Goal: Task Accomplishment & Management: Manage account settings

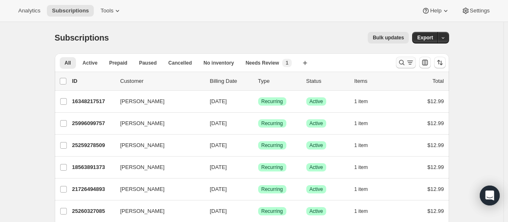
click at [403, 59] on icon "Search and filter results" at bounding box center [402, 63] width 8 height 8
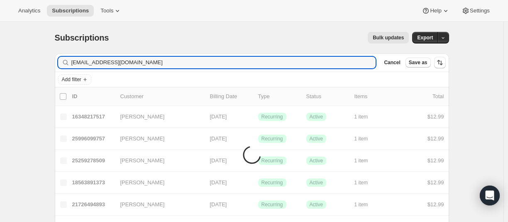
type input "[EMAIL_ADDRESS][DOMAIN_NAME]"
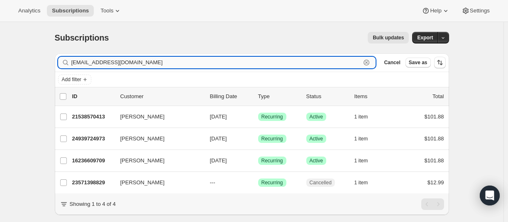
click at [164, 63] on input "[EMAIL_ADDRESS][DOMAIN_NAME]" at bounding box center [216, 63] width 290 height 12
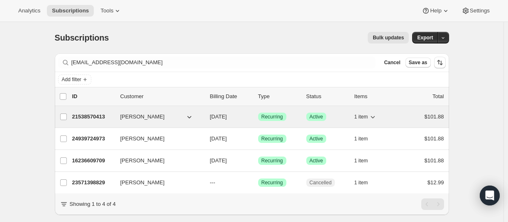
click at [92, 115] on p "21538570413" at bounding box center [93, 117] width 42 height 8
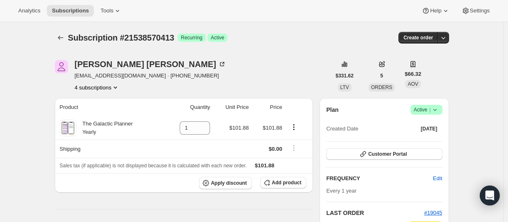
click at [97, 88] on button "4 subscriptions" at bounding box center [97, 87] width 45 height 8
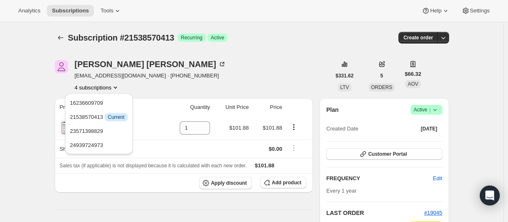
click at [97, 88] on button "4 subscriptions" at bounding box center [97, 87] width 45 height 8
click at [86, 89] on button "4 subscriptions" at bounding box center [97, 87] width 45 height 8
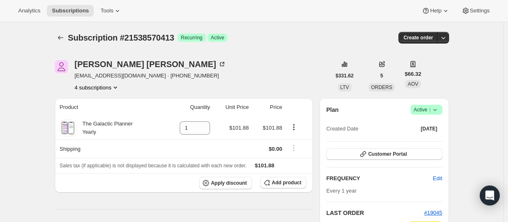
click at [92, 86] on button "4 subscriptions" at bounding box center [97, 87] width 45 height 8
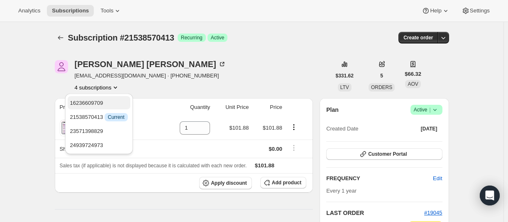
click at [93, 101] on span "16236609709" at bounding box center [86, 103] width 33 height 6
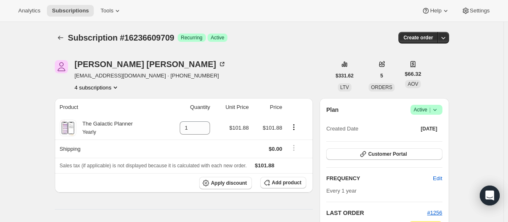
click at [88, 87] on button "4 subscriptions" at bounding box center [97, 87] width 45 height 8
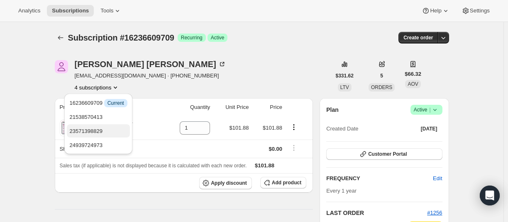
click at [82, 127] on button "23571398829" at bounding box center [98, 131] width 63 height 13
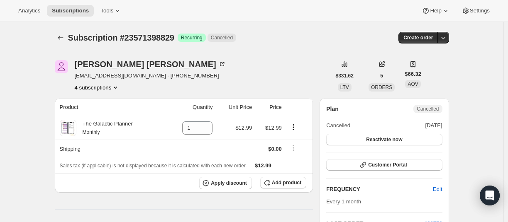
click at [92, 85] on button "4 subscriptions" at bounding box center [97, 87] width 45 height 8
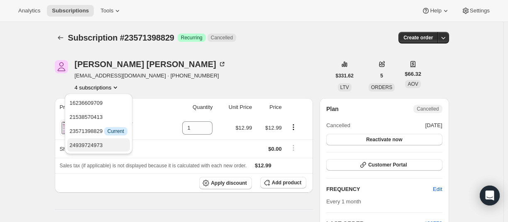
click at [84, 139] on button "24939724973" at bounding box center [98, 145] width 63 height 13
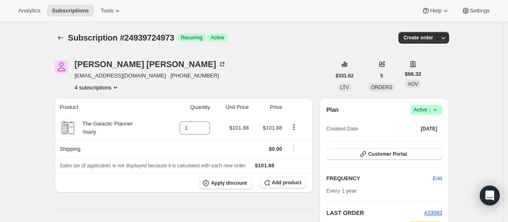
click at [99, 89] on button "4 subscriptions" at bounding box center [97, 87] width 45 height 8
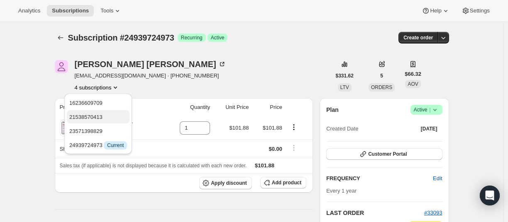
click at [95, 116] on span "21538570413" at bounding box center [85, 117] width 33 height 6
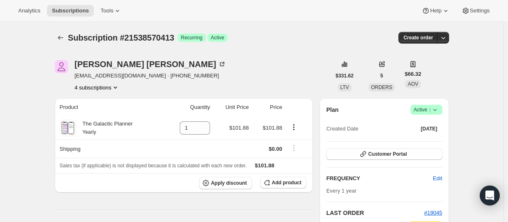
click at [92, 89] on button "4 subscriptions" at bounding box center [97, 87] width 45 height 8
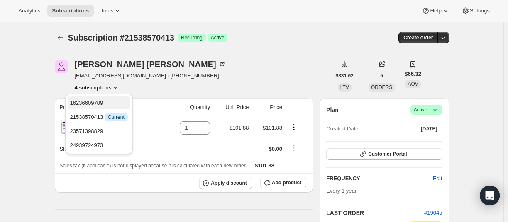
click at [90, 103] on span "16236609709" at bounding box center [86, 103] width 33 height 6
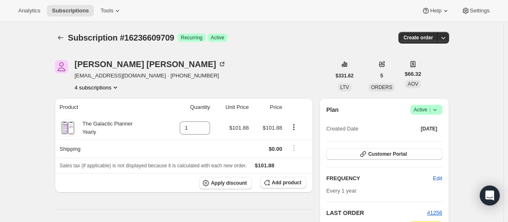
click at [96, 85] on button "4 subscriptions" at bounding box center [97, 87] width 45 height 8
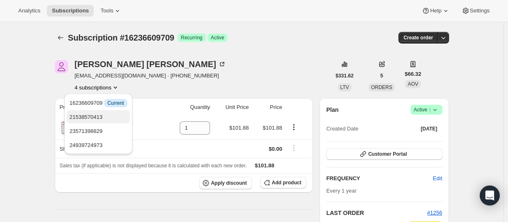
click at [86, 112] on button "21538570413" at bounding box center [98, 116] width 63 height 13
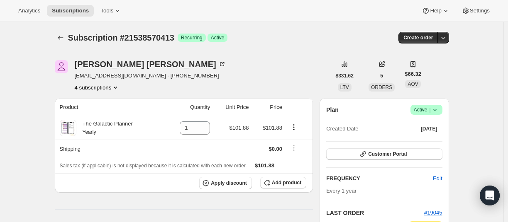
click at [107, 88] on button "4 subscriptions" at bounding box center [97, 87] width 45 height 8
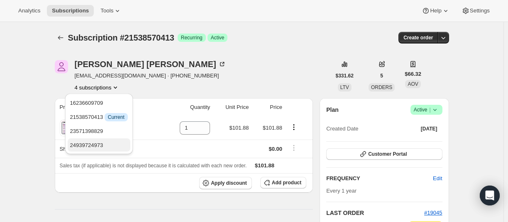
click at [97, 139] on button "24939724973" at bounding box center [99, 145] width 63 height 13
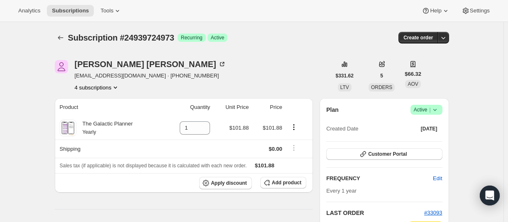
click at [103, 88] on button "4 subscriptions" at bounding box center [97, 87] width 45 height 8
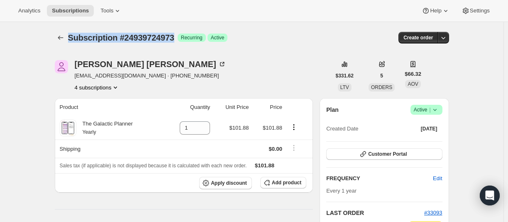
drag, startPoint x: 69, startPoint y: 39, endPoint x: 174, endPoint y: 0, distance: 112.3
click at [186, 42] on div "Subscription #24939724973 Success Recurring Success Active Create order" at bounding box center [252, 38] width 394 height 12
copy span "Subscription #24939724973"
click at [95, 83] on button "4 subscriptions" at bounding box center [97, 87] width 45 height 8
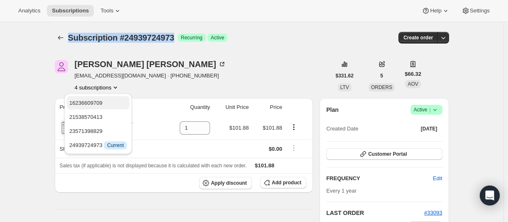
click at [102, 101] on span "16236609709" at bounding box center [85, 103] width 33 height 6
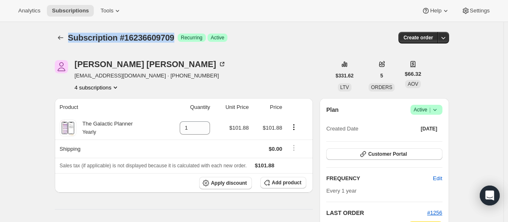
drag, startPoint x: 71, startPoint y: 39, endPoint x: 180, endPoint y: 41, distance: 109.2
click at [174, 41] on span "Subscription #16236609709" at bounding box center [121, 37] width 106 height 9
copy span "Subscription #16236609709"
click at [92, 85] on button "4 subscriptions" at bounding box center [97, 87] width 45 height 8
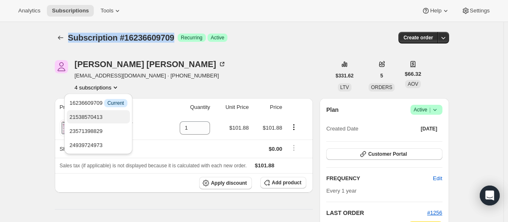
click at [94, 115] on span "21538570413" at bounding box center [85, 117] width 33 height 6
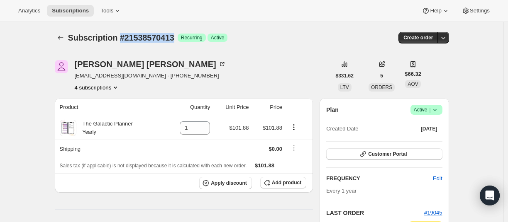
drag, startPoint x: 185, startPoint y: 38, endPoint x: 124, endPoint y: 37, distance: 61.0
click at [124, 37] on div "Subscription #21538570413 Success Recurring Success Active" at bounding box center [188, 38] width 240 height 12
copy span "#21538570413"
click at [106, 88] on button "4 subscriptions" at bounding box center [97, 87] width 45 height 8
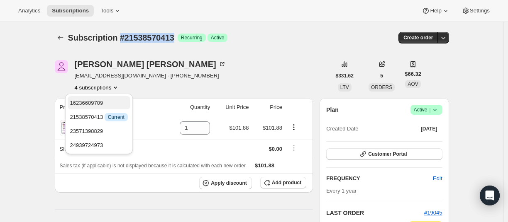
click at [103, 103] on span "16236609709" at bounding box center [86, 103] width 33 height 6
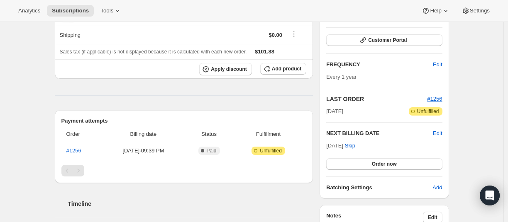
scroll to position [125, 0]
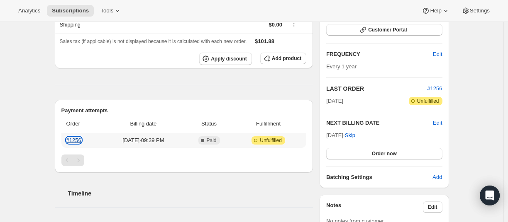
click at [73, 141] on link "#1256" at bounding box center [73, 140] width 15 height 6
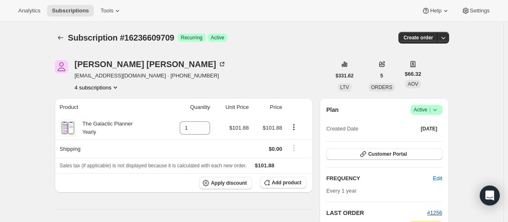
scroll to position [42, 0]
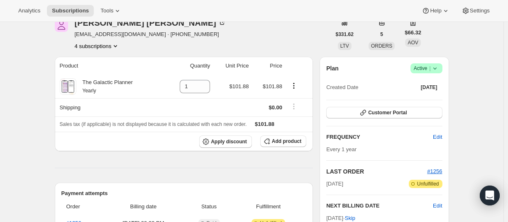
click at [439, 69] on icon at bounding box center [435, 68] width 8 height 8
click at [434, 98] on span "Cancel subscription" at bounding box center [425, 99] width 47 height 6
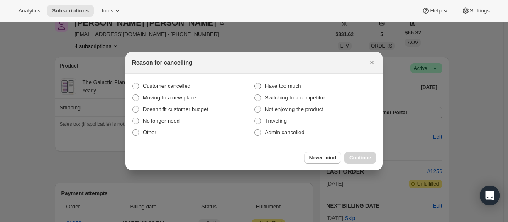
click at [258, 85] on span ":r10l:" at bounding box center [257, 86] width 7 height 7
click at [255, 83] on input "Have too much" at bounding box center [254, 83] width 0 height 0
radio input "true"
click at [362, 152] on button "Continue" at bounding box center [360, 158] width 32 height 12
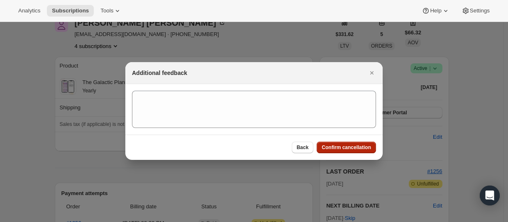
click at [339, 145] on span "Confirm cancellation" at bounding box center [346, 147] width 49 height 7
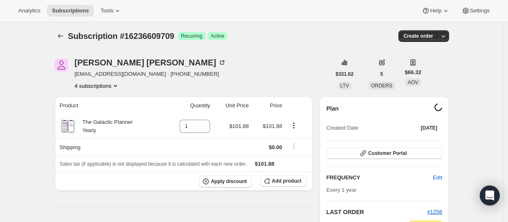
scroll to position [0, 0]
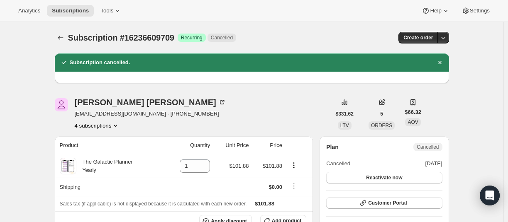
click at [107, 125] on button "4 subscriptions" at bounding box center [97, 126] width 45 height 8
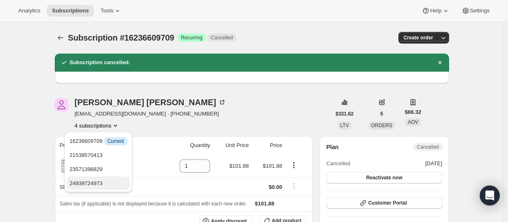
click at [97, 181] on span "24939724973" at bounding box center [85, 184] width 33 height 6
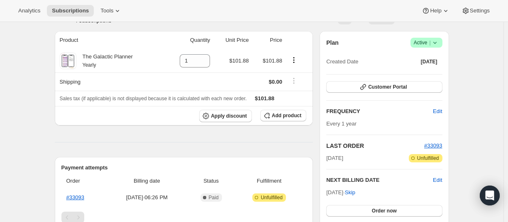
scroll to position [208, 0]
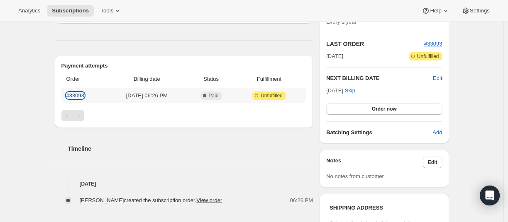
click at [81, 98] on link "#33093" at bounding box center [75, 96] width 18 height 6
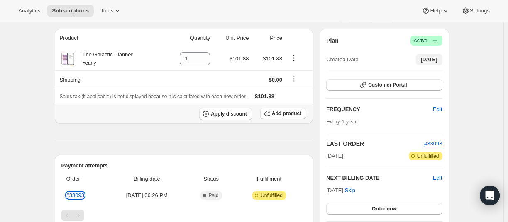
scroll to position [83, 0]
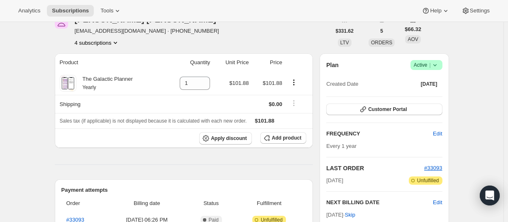
click at [441, 63] on span "Success Active |" at bounding box center [426, 65] width 32 height 10
click at [428, 99] on span "Cancel subscription" at bounding box center [425, 96] width 47 height 8
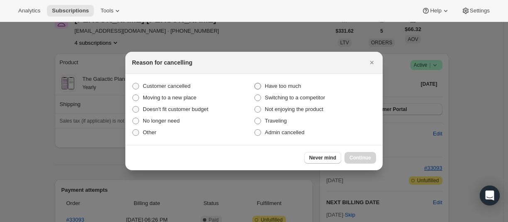
click at [264, 88] on label "Have too much" at bounding box center [315, 87] width 122 height 12
click at [255, 83] on input "Have too much" at bounding box center [254, 83] width 0 height 0
radio input "true"
click at [361, 154] on button "Continue" at bounding box center [360, 158] width 32 height 12
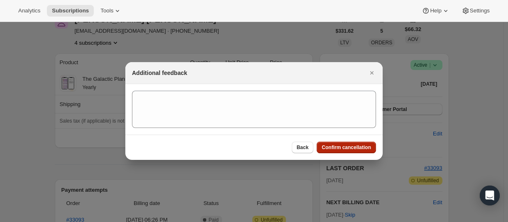
click at [354, 144] on button "Confirm cancellation" at bounding box center [346, 148] width 59 height 12
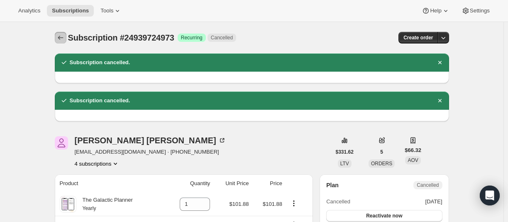
click at [61, 34] on icon "Subscriptions" at bounding box center [60, 38] width 8 height 8
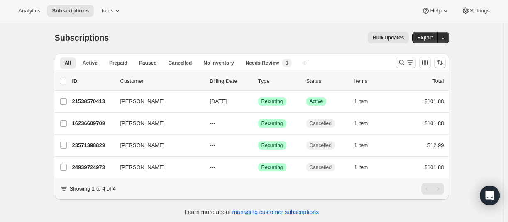
click at [401, 62] on icon "Search and filter results" at bounding box center [402, 63] width 8 height 8
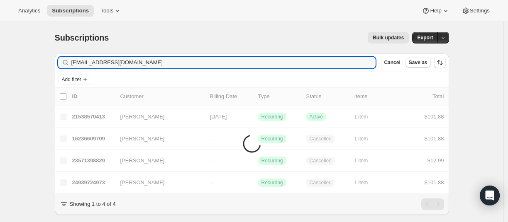
type input "[EMAIL_ADDRESS][DOMAIN_NAME]"
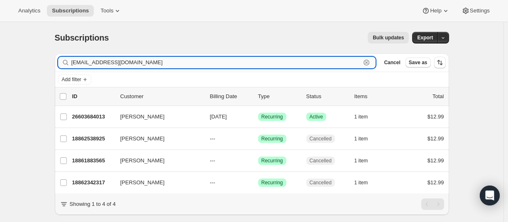
click at [142, 65] on input "[EMAIL_ADDRESS][DOMAIN_NAME]" at bounding box center [216, 63] width 290 height 12
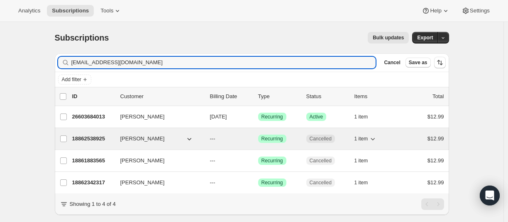
click at [92, 137] on p "18862538925" at bounding box center [93, 139] width 42 height 8
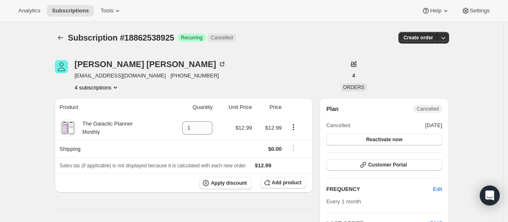
click at [98, 90] on button "4 subscriptions" at bounding box center [97, 87] width 45 height 8
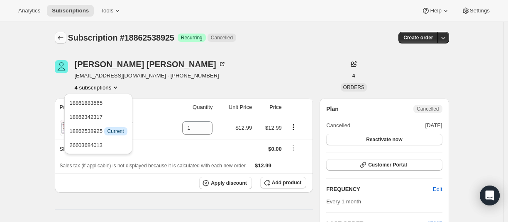
click at [65, 36] on icon "Subscriptions" at bounding box center [60, 38] width 8 height 8
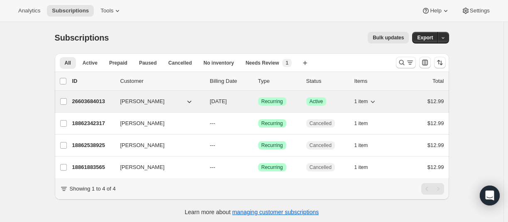
click at [99, 100] on p "26603684013" at bounding box center [93, 102] width 42 height 8
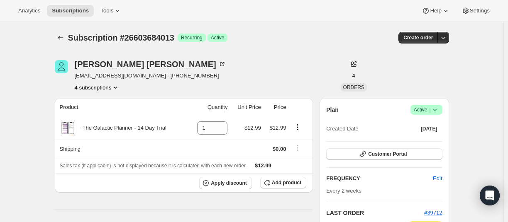
click at [435, 109] on icon at bounding box center [435, 110] width 8 height 8
click at [433, 136] on button "Cancel subscription" at bounding box center [425, 140] width 52 height 13
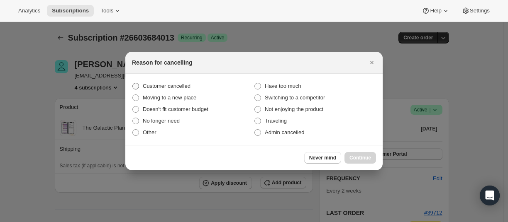
click at [168, 85] on span "Customer cancelled" at bounding box center [167, 86] width 48 height 6
click at [133, 83] on input "Customer cancelled" at bounding box center [132, 83] width 0 height 0
radio input "true"
click at [353, 159] on span "Continue" at bounding box center [360, 158] width 22 height 7
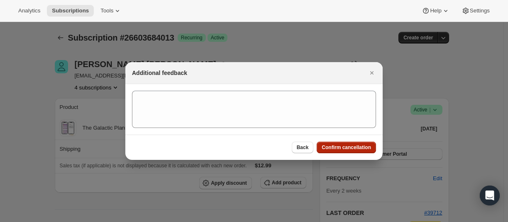
click at [354, 147] on span "Confirm cancellation" at bounding box center [346, 147] width 49 height 7
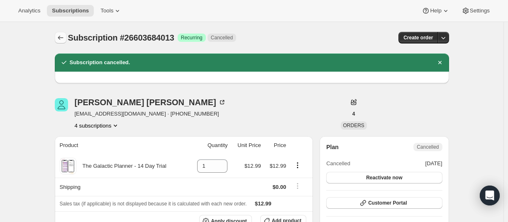
click at [65, 38] on icon "Subscriptions" at bounding box center [60, 38] width 8 height 8
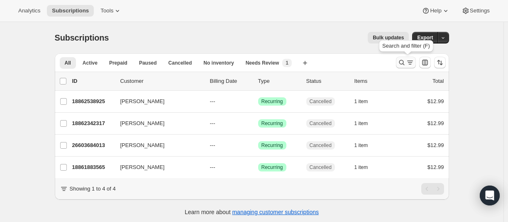
click at [405, 61] on icon "Search and filter results" at bounding box center [402, 63] width 8 height 8
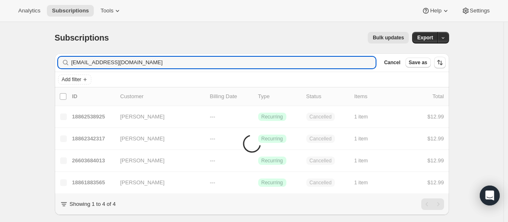
type input "[EMAIL_ADDRESS][DOMAIN_NAME]"
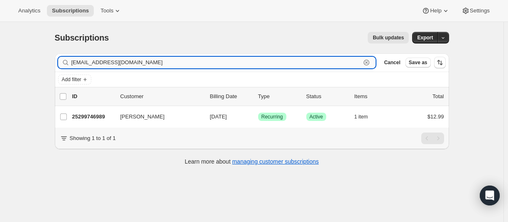
click at [110, 65] on input "[EMAIL_ADDRESS][DOMAIN_NAME]" at bounding box center [216, 63] width 290 height 12
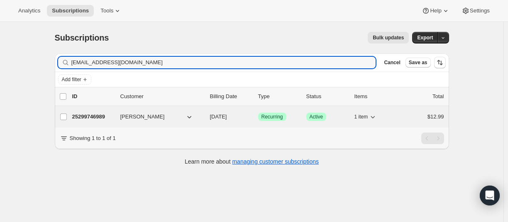
click at [100, 113] on p "25299746989" at bounding box center [93, 117] width 42 height 8
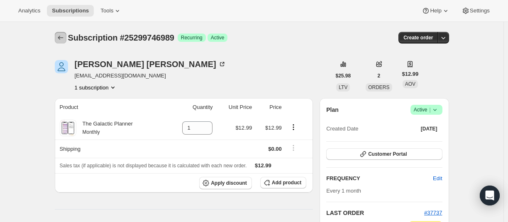
click at [64, 37] on icon "Subscriptions" at bounding box center [60, 38] width 8 height 8
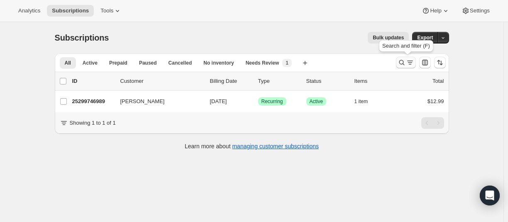
click at [401, 66] on icon "Search and filter results" at bounding box center [402, 63] width 8 height 8
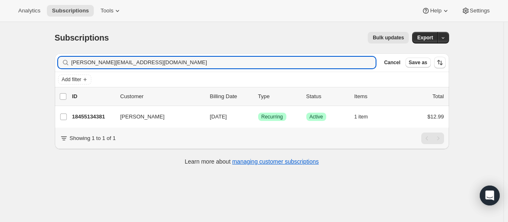
type input "[PERSON_NAME][EMAIL_ADDRESS][DOMAIN_NAME]"
click at [130, 62] on input "[PERSON_NAME][EMAIL_ADDRESS][DOMAIN_NAME]" at bounding box center [216, 63] width 290 height 12
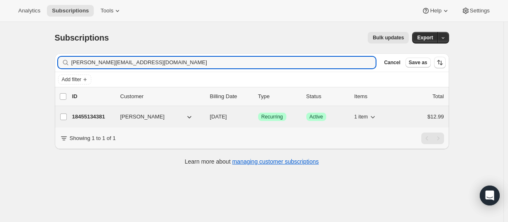
click at [90, 115] on p "18455134381" at bounding box center [93, 117] width 42 height 8
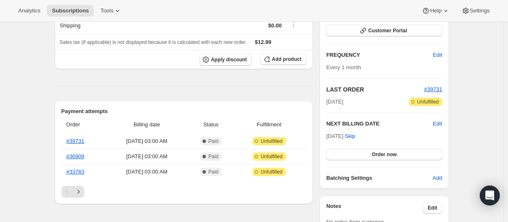
scroll to position [125, 0]
